Goal: Task Accomplishment & Management: Use online tool/utility

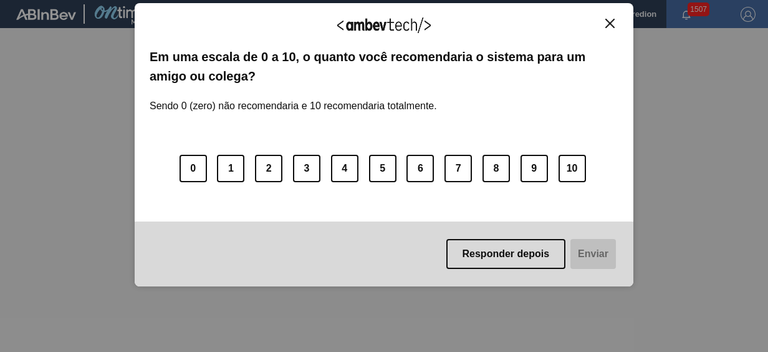
click at [614, 19] on img "Close" at bounding box center [609, 23] width 9 height 9
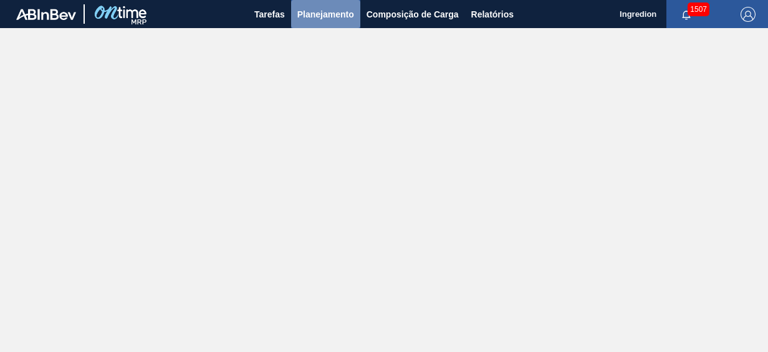
click at [332, 15] on span "Planejamento" at bounding box center [325, 14] width 57 height 15
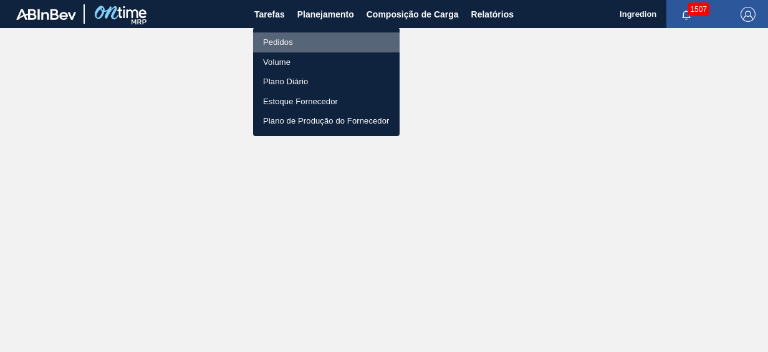
click at [334, 45] on li "Pedidos" at bounding box center [326, 42] width 147 height 20
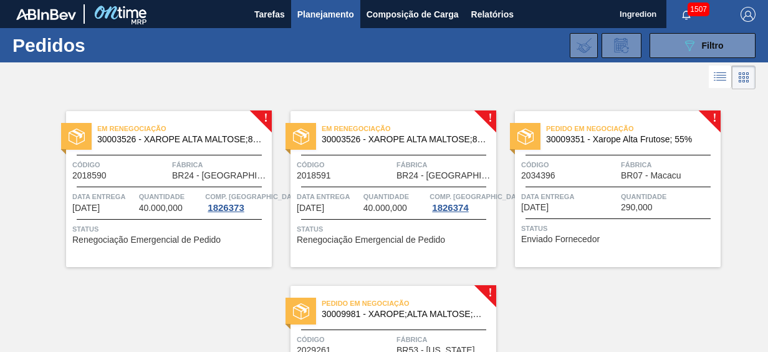
click at [433, 319] on div "Pedido em Negociação 30009981 - XAROPE;ALTA MALTOSE;DESIDRATADO;SACO;25K" at bounding box center [394, 309] width 206 height 28
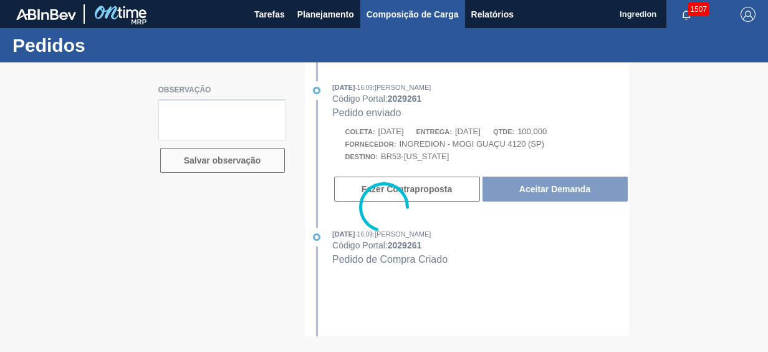
type textarea "Ainda nao temos negociação para esse item"
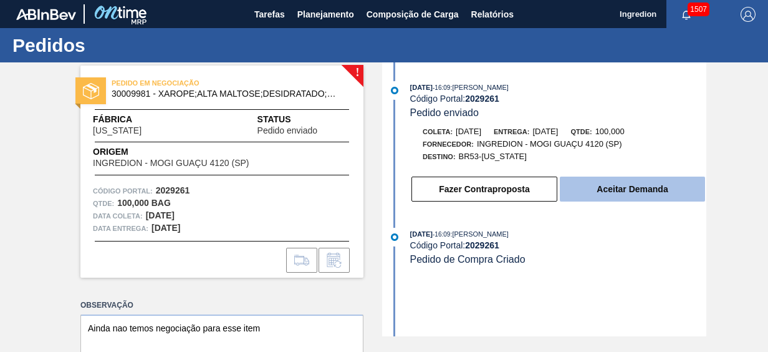
click at [639, 195] on button "Aceitar Demanda" at bounding box center [632, 188] width 145 height 25
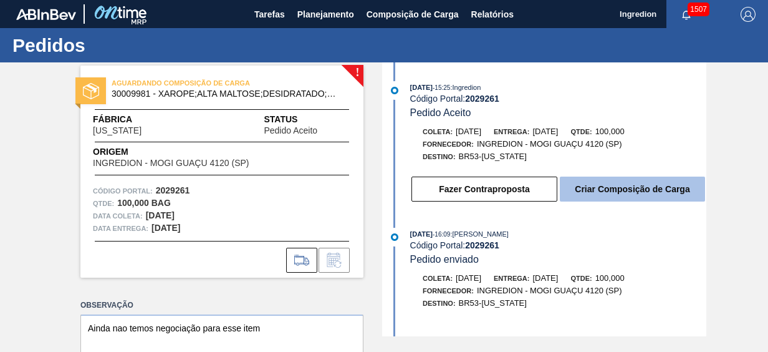
click at [602, 186] on button "Criar Composição de Carga" at bounding box center [632, 188] width 145 height 25
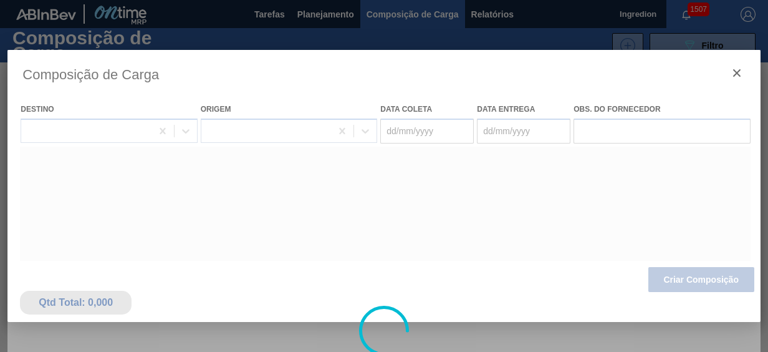
type coleta "[DATE]"
type entrega "[DATE]"
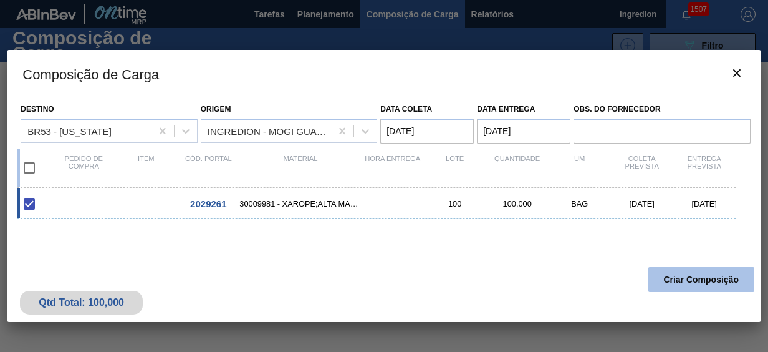
click at [679, 276] on button "Criar Composição" at bounding box center [702, 279] width 106 height 25
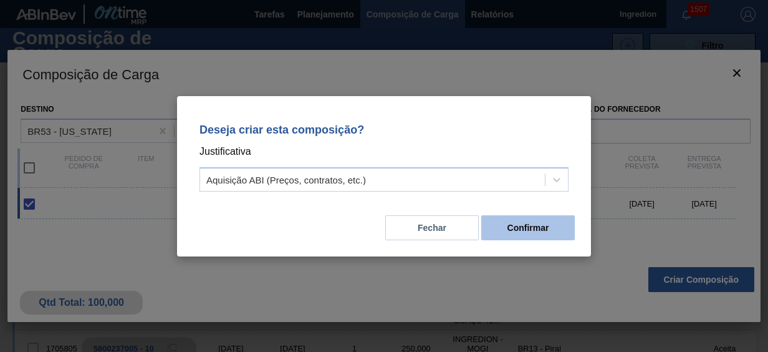
click at [524, 229] on button "Confirmar" at bounding box center [528, 227] width 94 height 25
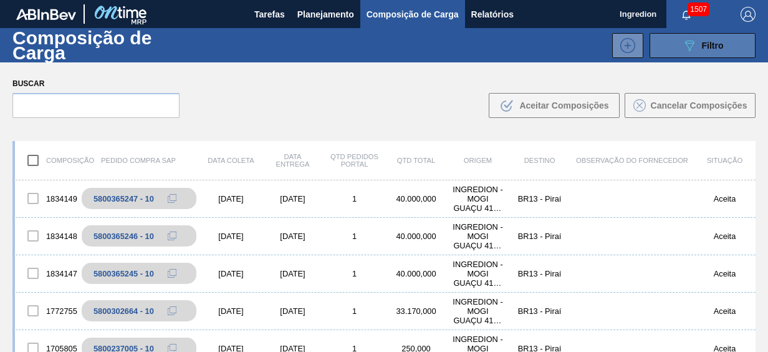
click at [697, 51] on div "089F7B8B-B2A5-4AFE-B5C0-19BA573D28AC Filtro" at bounding box center [703, 45] width 42 height 15
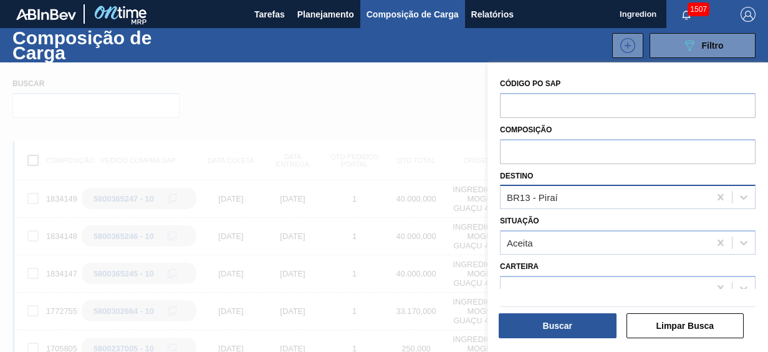
click at [701, 198] on div "BR13 - Piraí" at bounding box center [605, 197] width 209 height 18
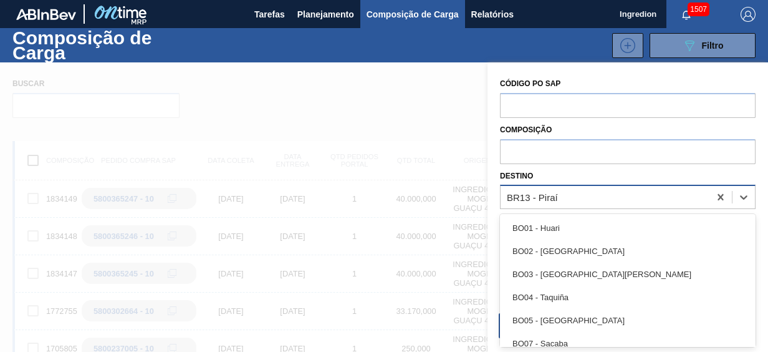
scroll to position [54, 0]
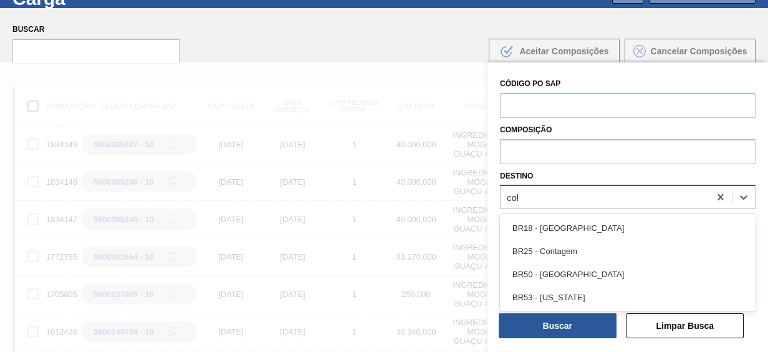
type input "colo"
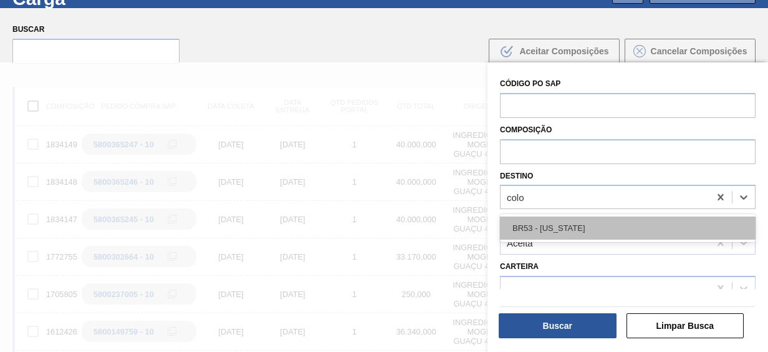
click at [657, 226] on div "BR53 - Colorado" at bounding box center [628, 227] width 256 height 23
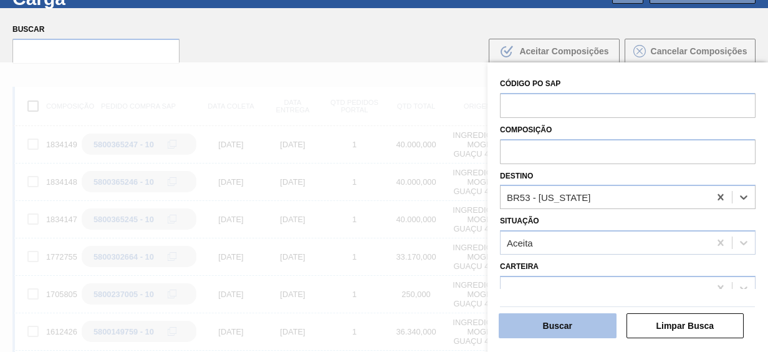
click at [553, 330] on button "Buscar" at bounding box center [558, 325] width 118 height 25
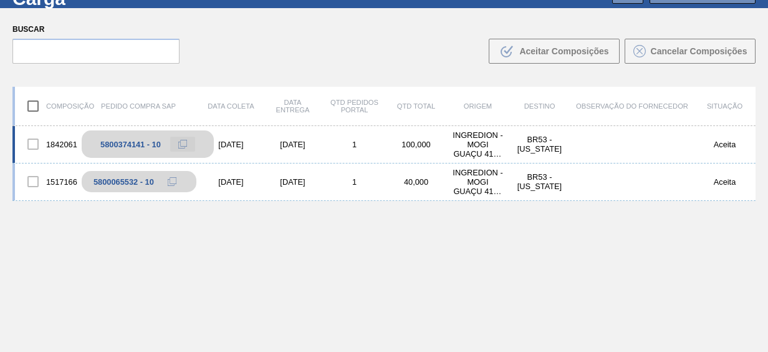
click at [180, 142] on icon at bounding box center [182, 144] width 9 height 9
